Goal: Check status

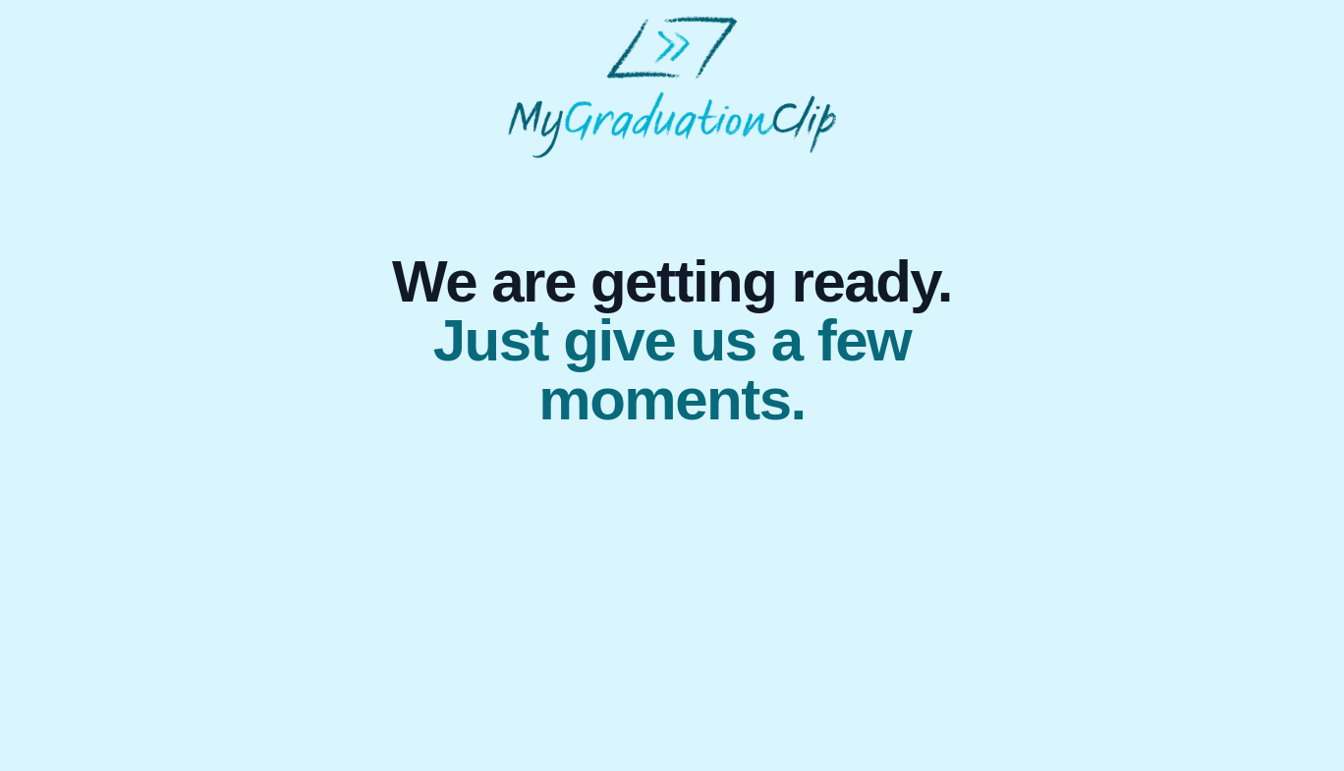
click at [216, 445] on html "We are getting ready. Just give us a few moments." at bounding box center [672, 222] width 1344 height 445
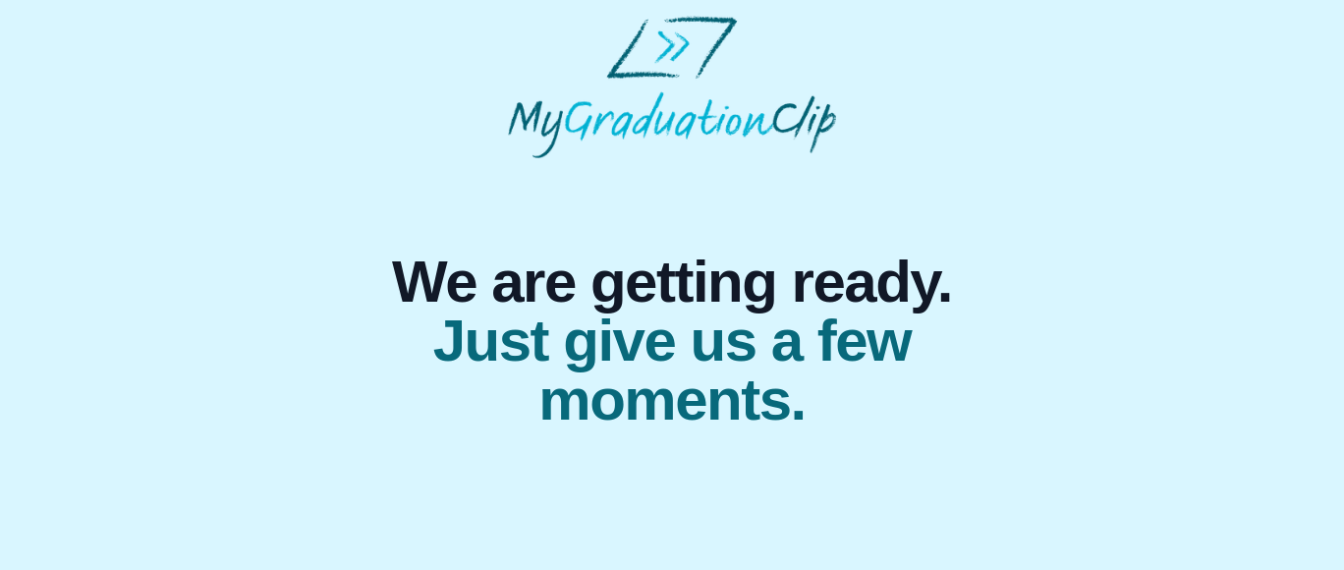
click at [193, 445] on body "We are getting ready. Just give us a few moments." at bounding box center [672, 222] width 1344 height 445
click at [1138, 276] on div "We are getting ready. Just give us a few moments." at bounding box center [672, 223] width 1313 height 414
click at [1230, 359] on div "We are getting ready. Just give us a few moments." at bounding box center [672, 223] width 1313 height 414
click at [171, 445] on html "We are getting ready. Just give us a few moments." at bounding box center [672, 222] width 1344 height 445
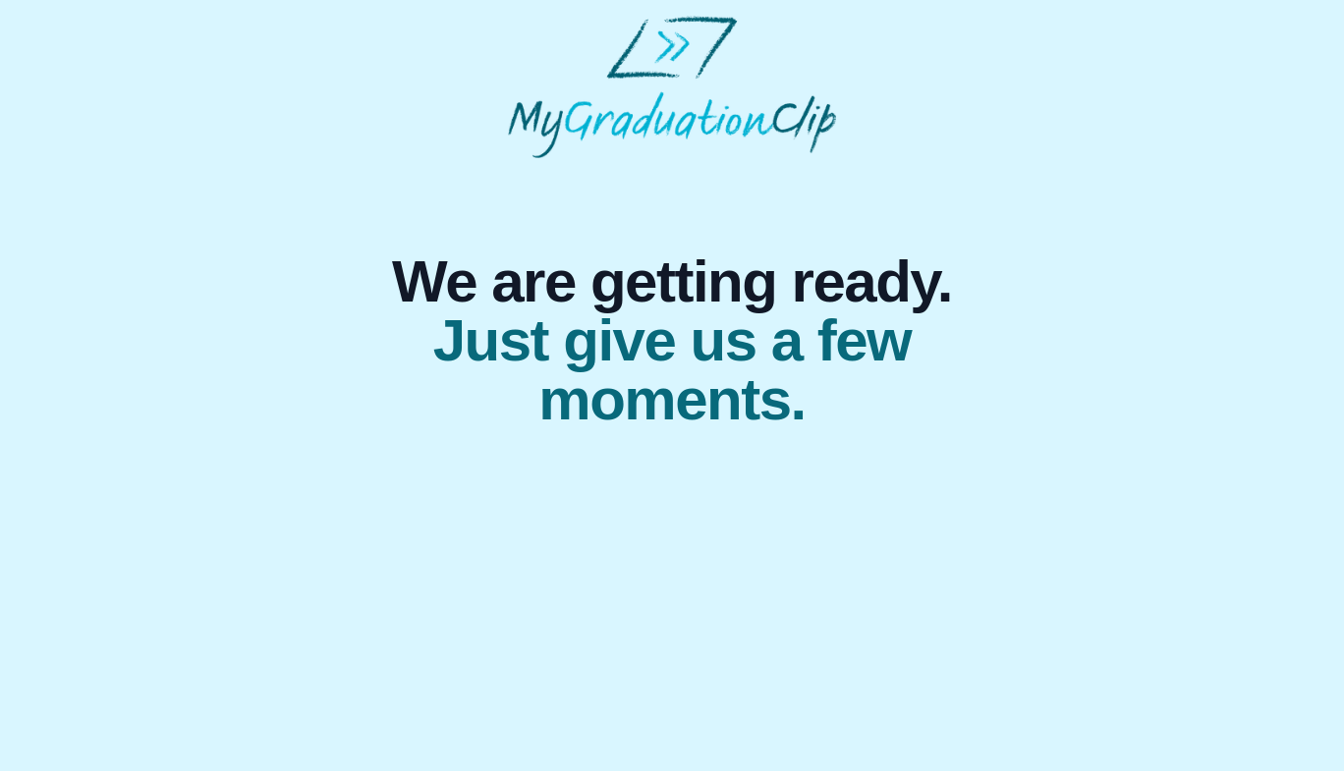
click at [607, 363] on span "Just give us a few moments." at bounding box center [672, 370] width 625 height 118
click at [595, 429] on span "Just give us a few moments." at bounding box center [672, 370] width 625 height 118
